Goal: Book appointment/travel/reservation

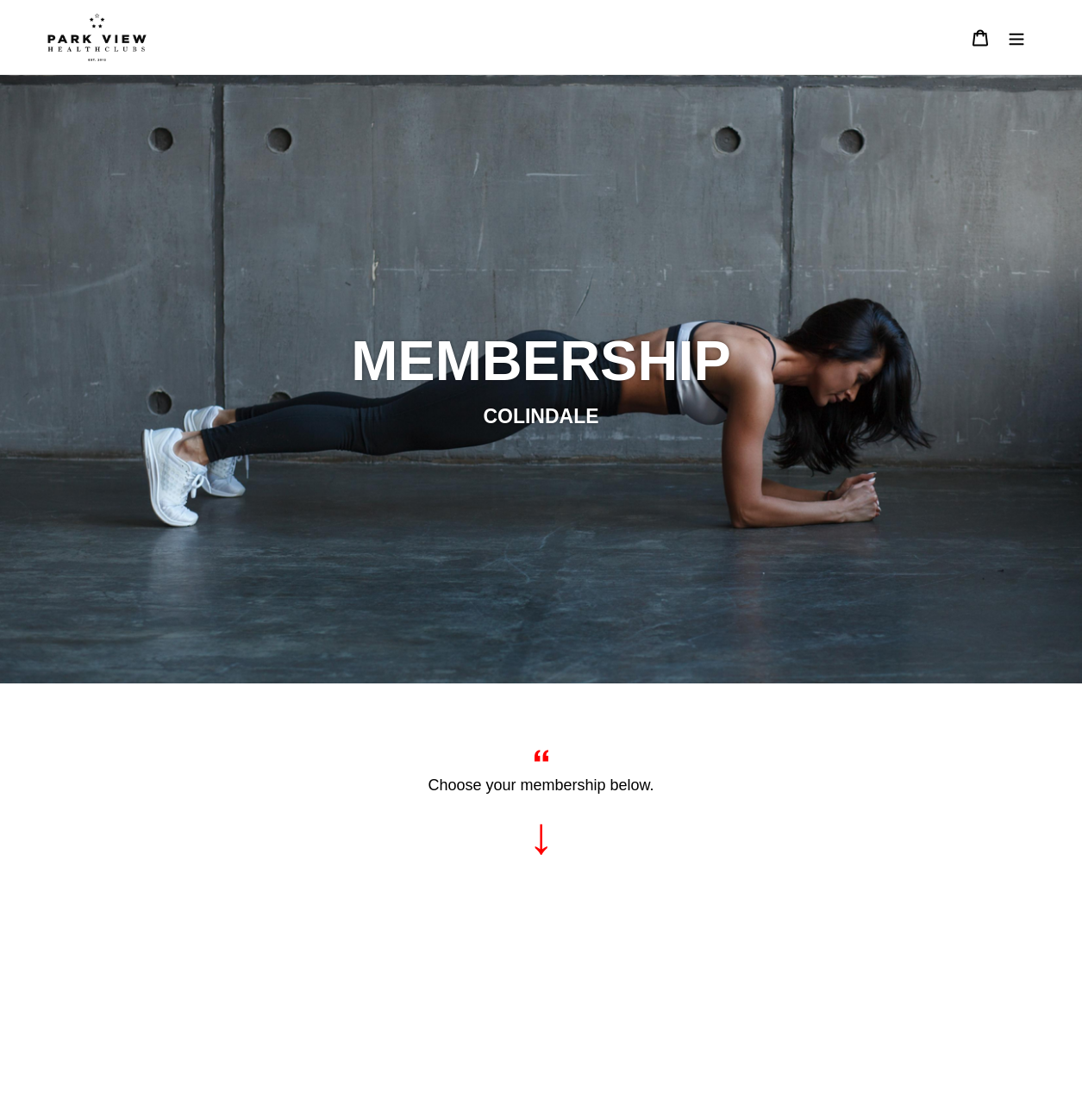
click at [132, 41] on img at bounding box center [96, 37] width 99 height 48
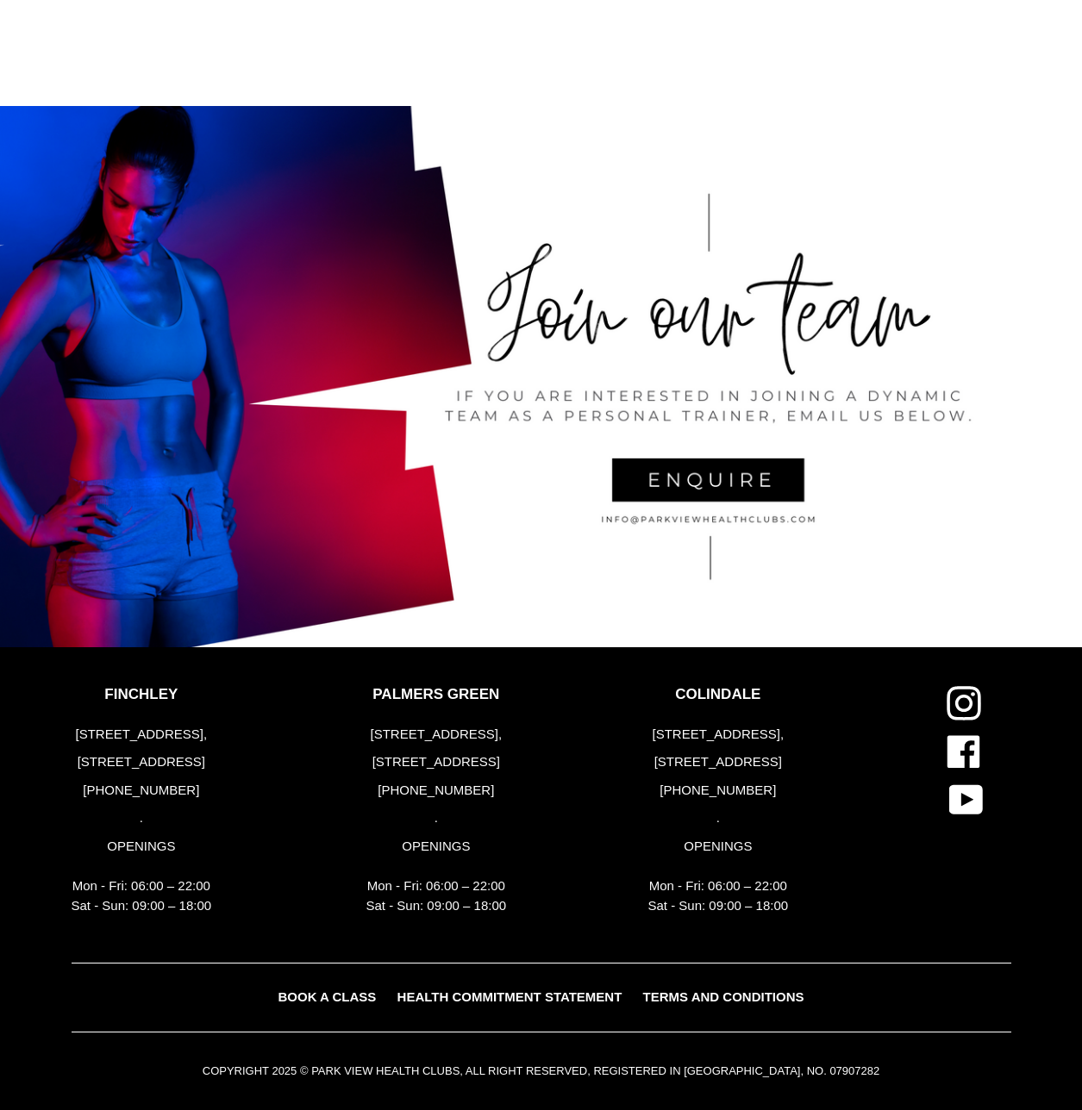
scroll to position [2991, 0]
click at [333, 1004] on link "BOOK A CLASS" at bounding box center [326, 997] width 115 height 25
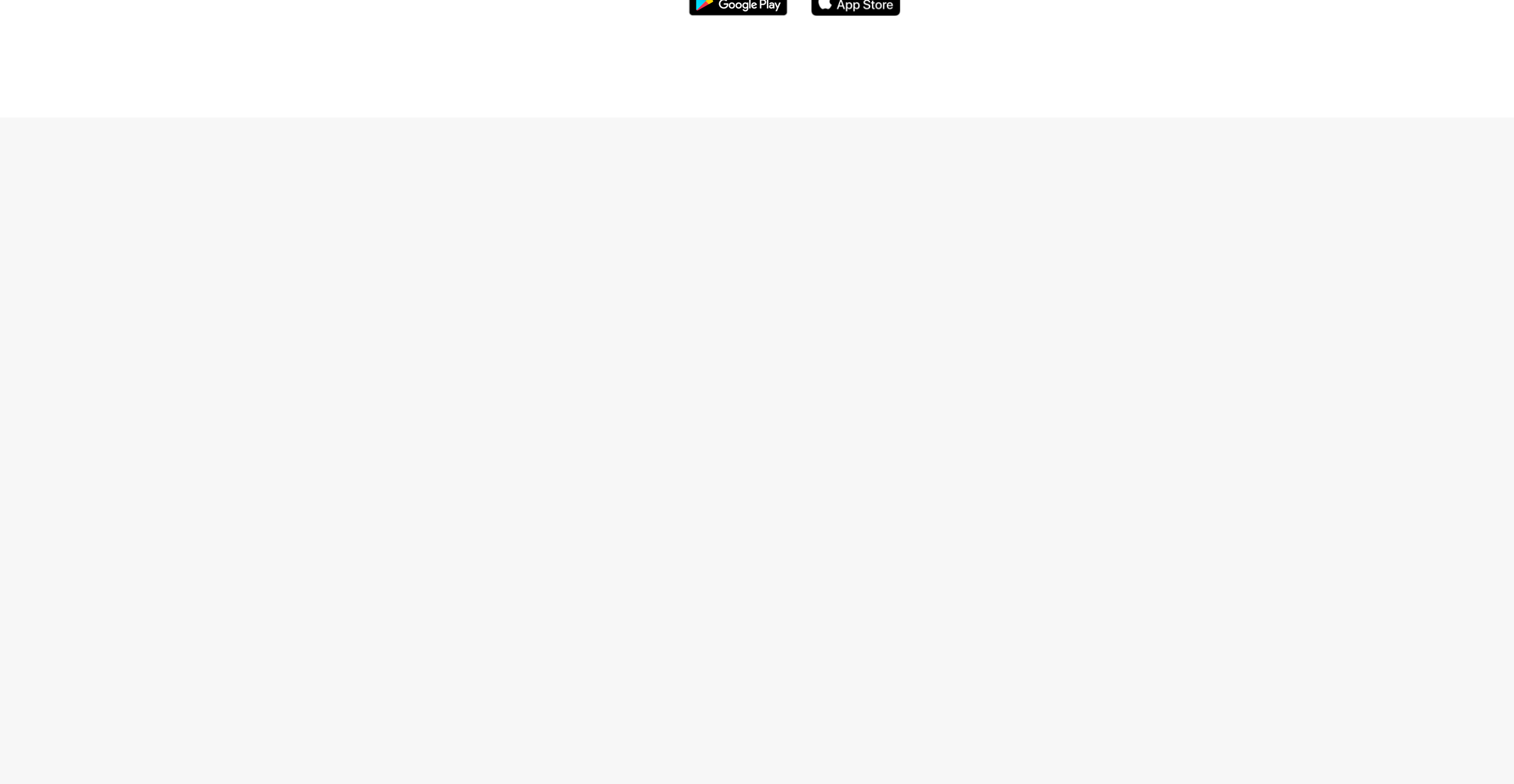
scroll to position [2601, 0]
